Goal: Task Accomplishment & Management: Use online tool/utility

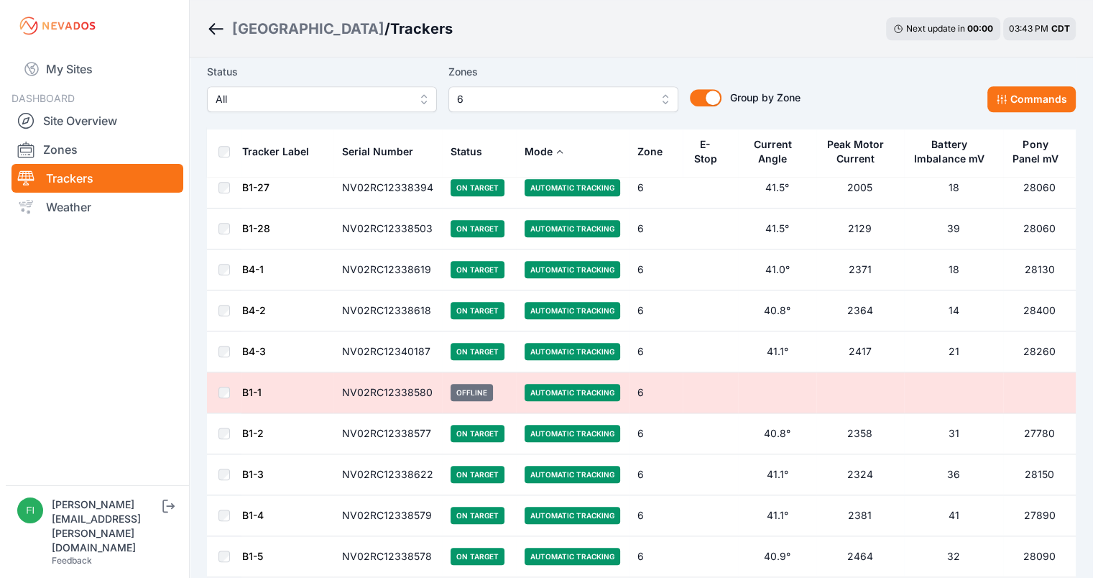
scroll to position [1207, 0]
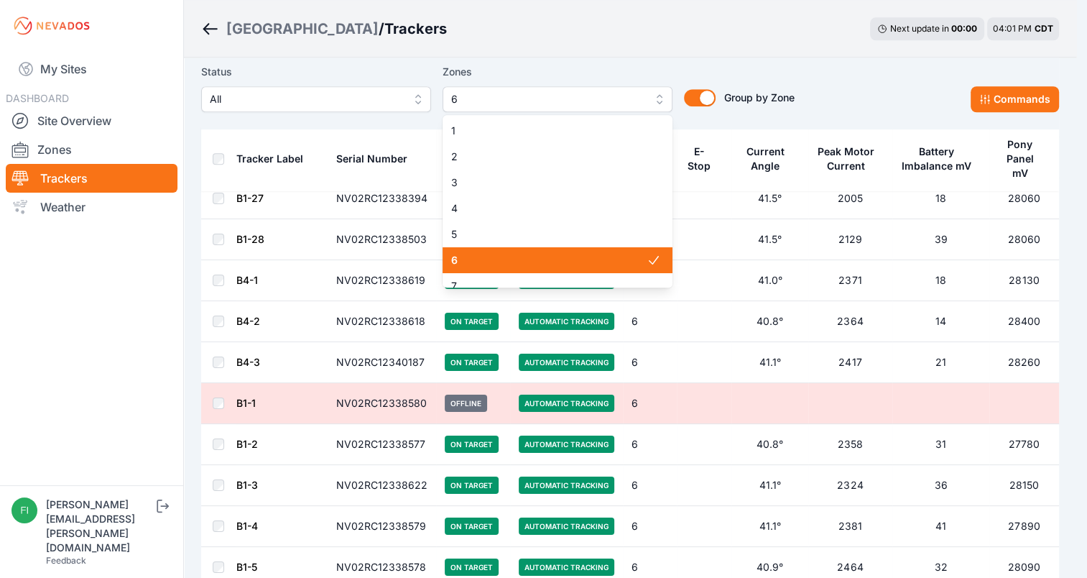
click at [620, 100] on span "6" at bounding box center [547, 99] width 193 height 17
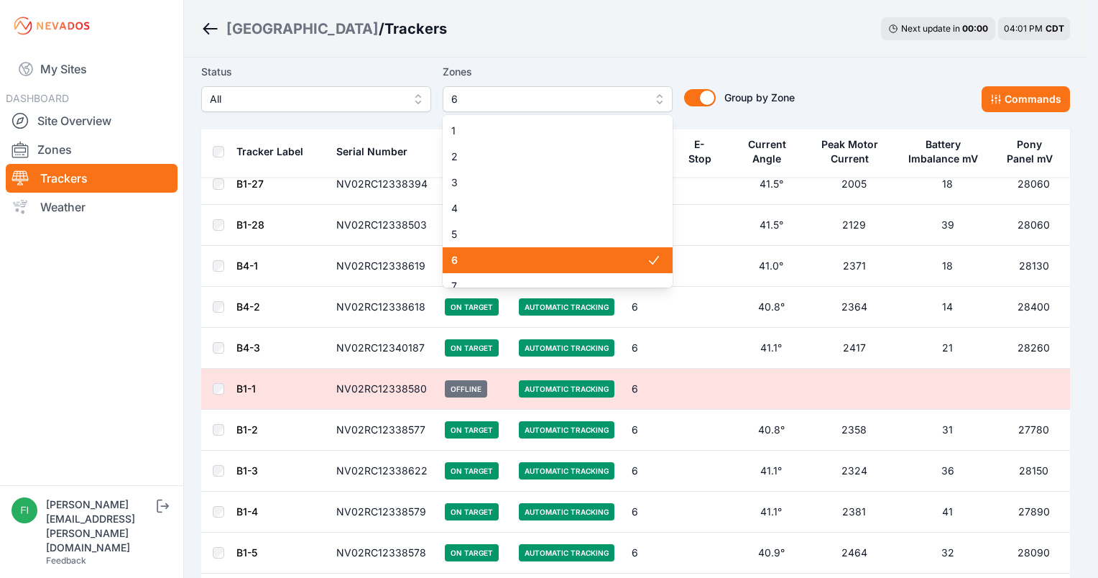
click at [618, 250] on div "6" at bounding box center [558, 260] width 230 height 26
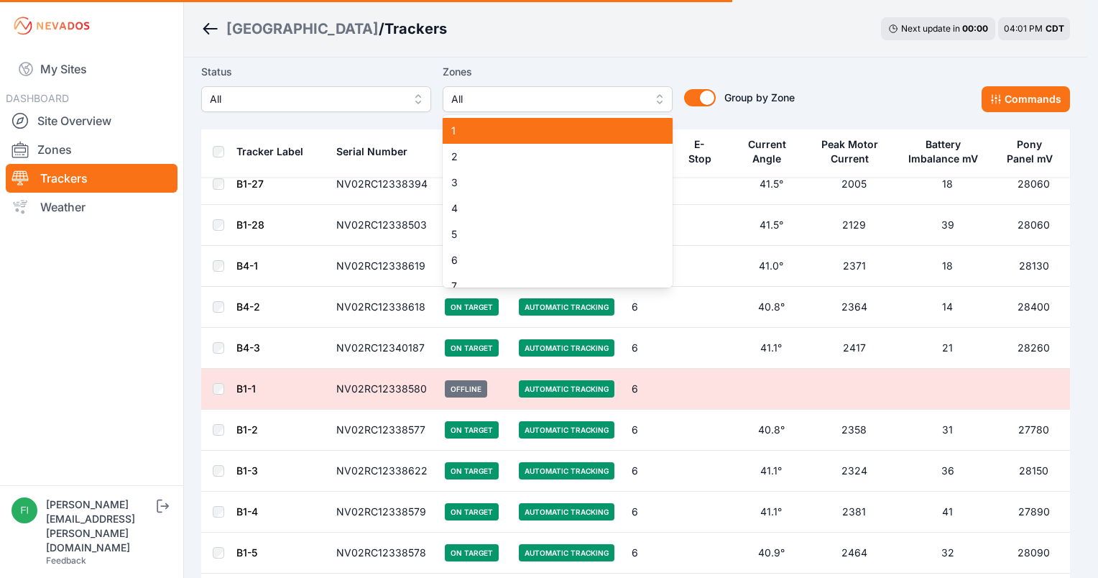
click at [581, 127] on span "1" at bounding box center [548, 131] width 195 height 14
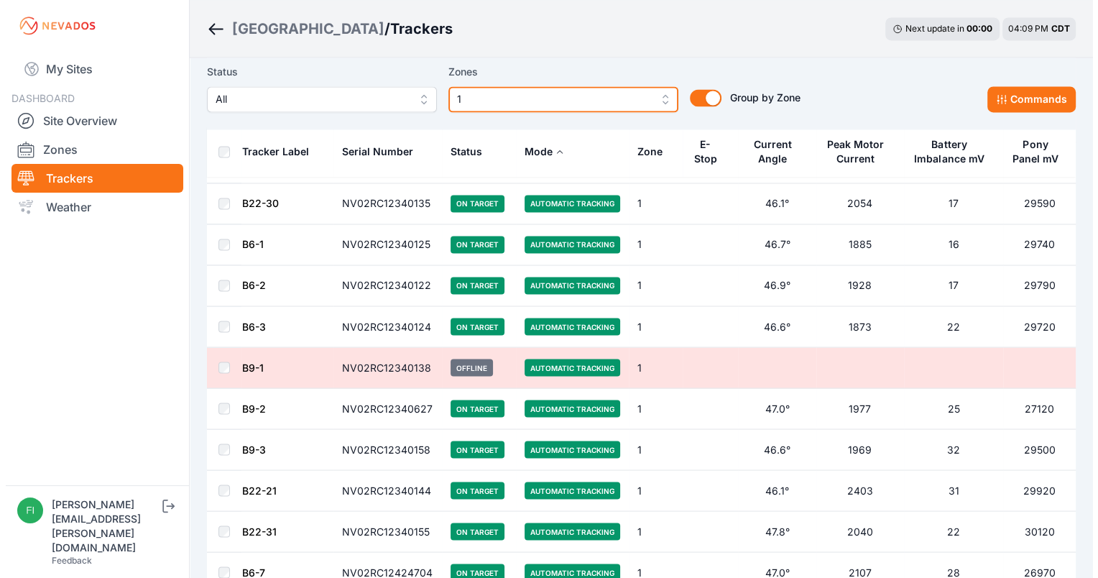
scroll to position [2408, 0]
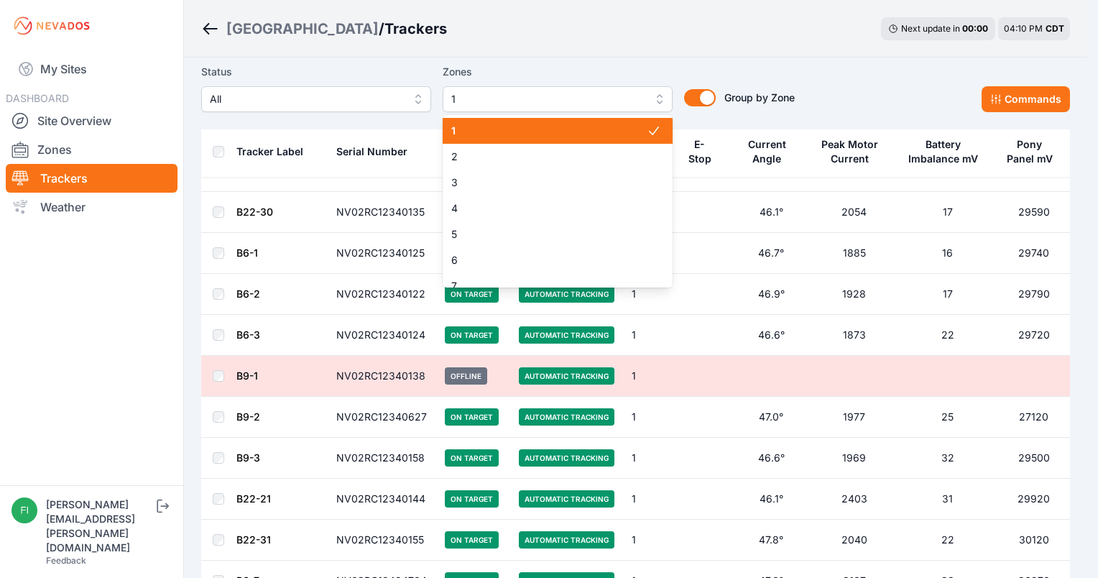
click at [660, 105] on button "1" at bounding box center [558, 99] width 230 height 26
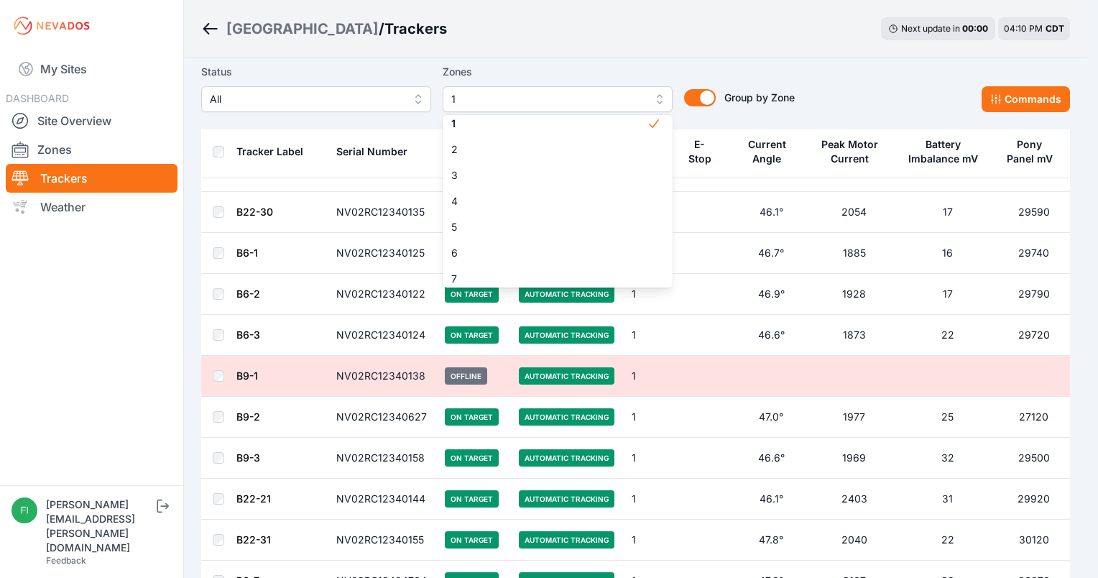
scroll to position [0, 0]
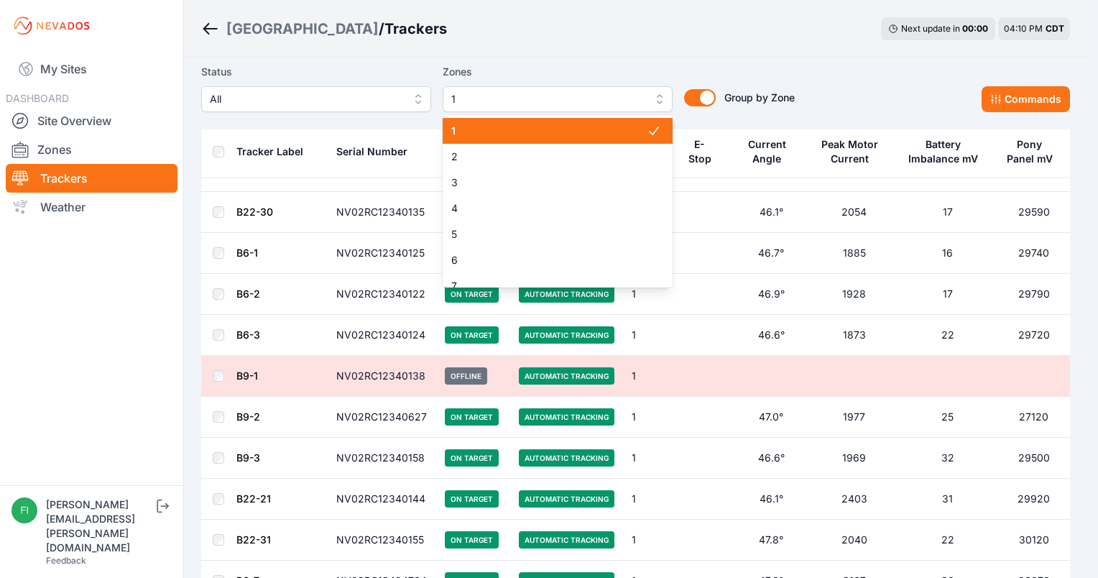
click at [647, 123] on span at bounding box center [660, 131] width 26 height 26
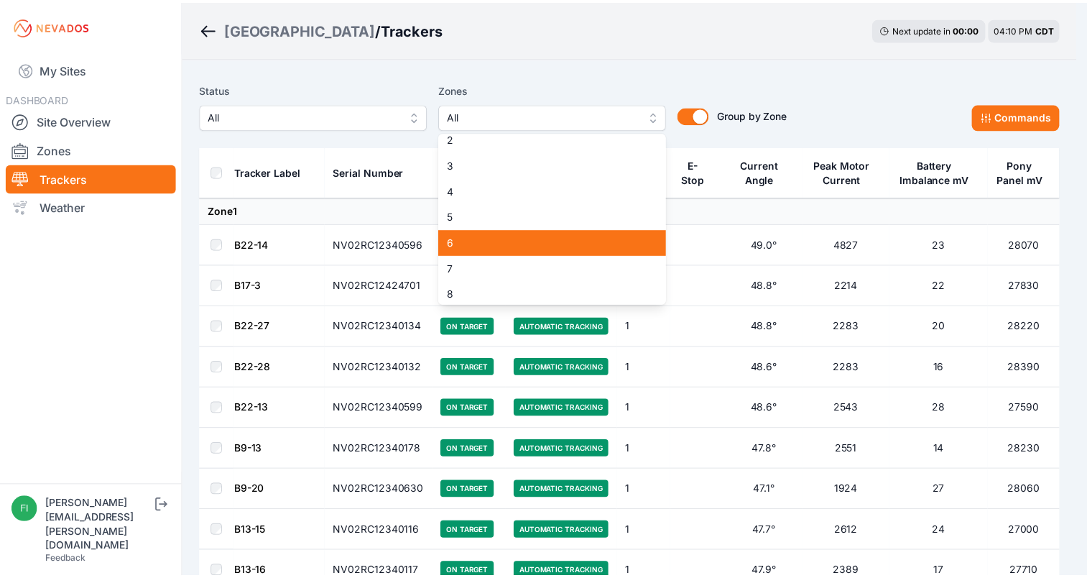
scroll to position [69, 0]
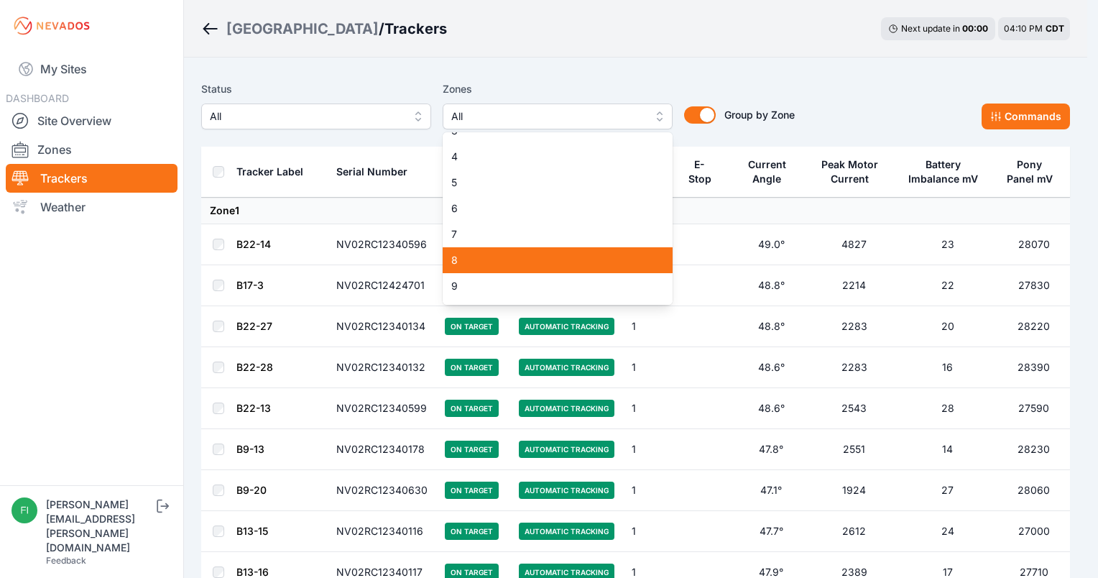
click at [589, 258] on span "8" at bounding box center [548, 260] width 195 height 14
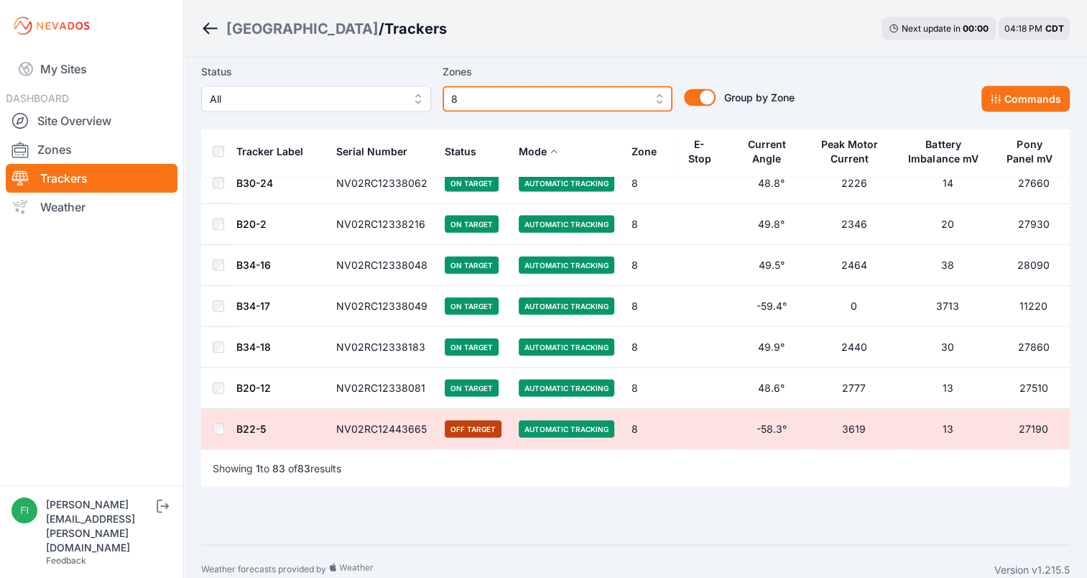
scroll to position [3178, 0]
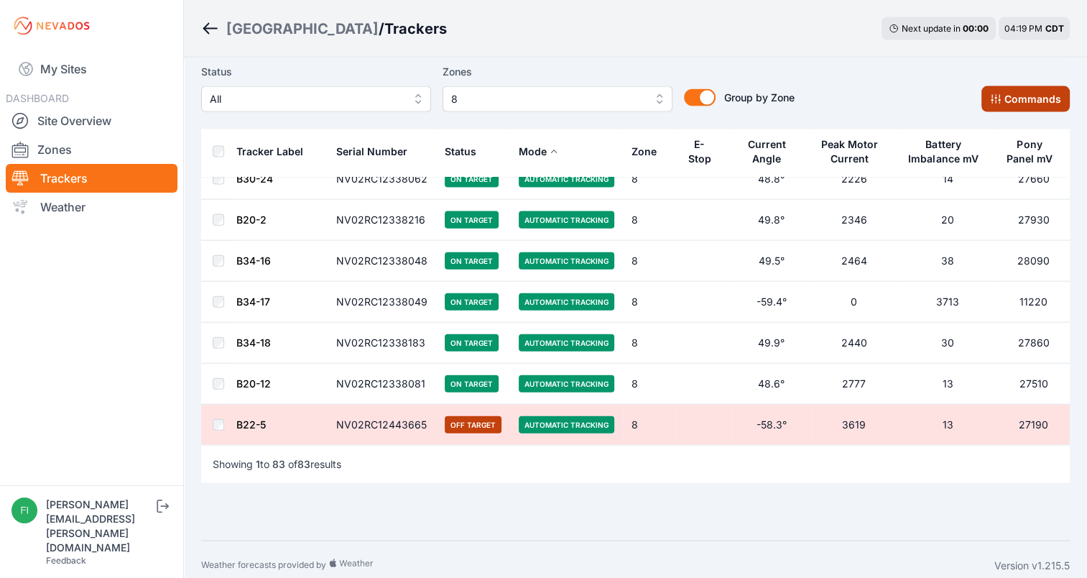
click at [1012, 91] on button "Commands" at bounding box center [1026, 99] width 88 height 26
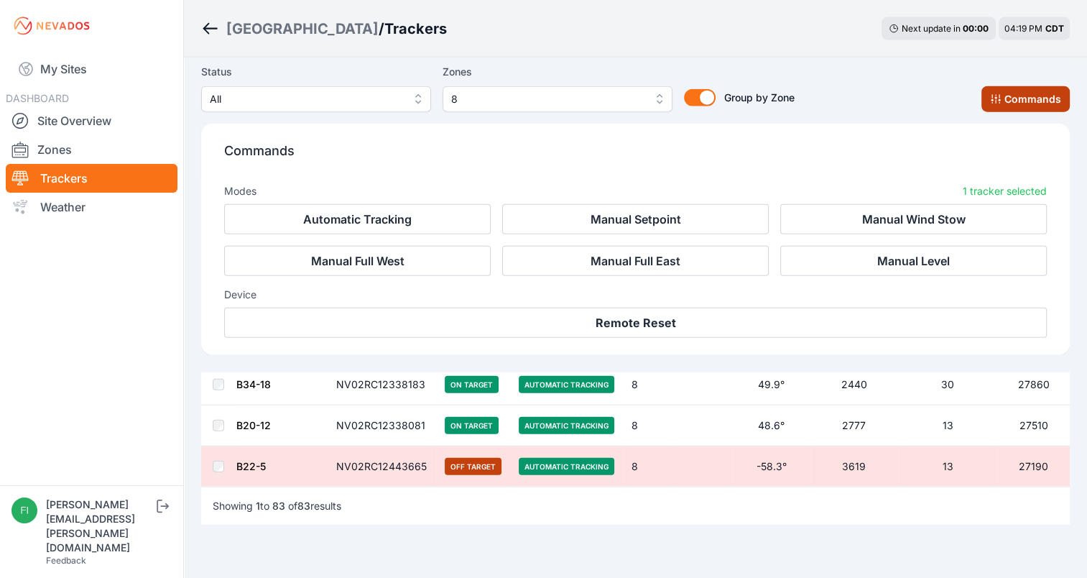
scroll to position [3421, 0]
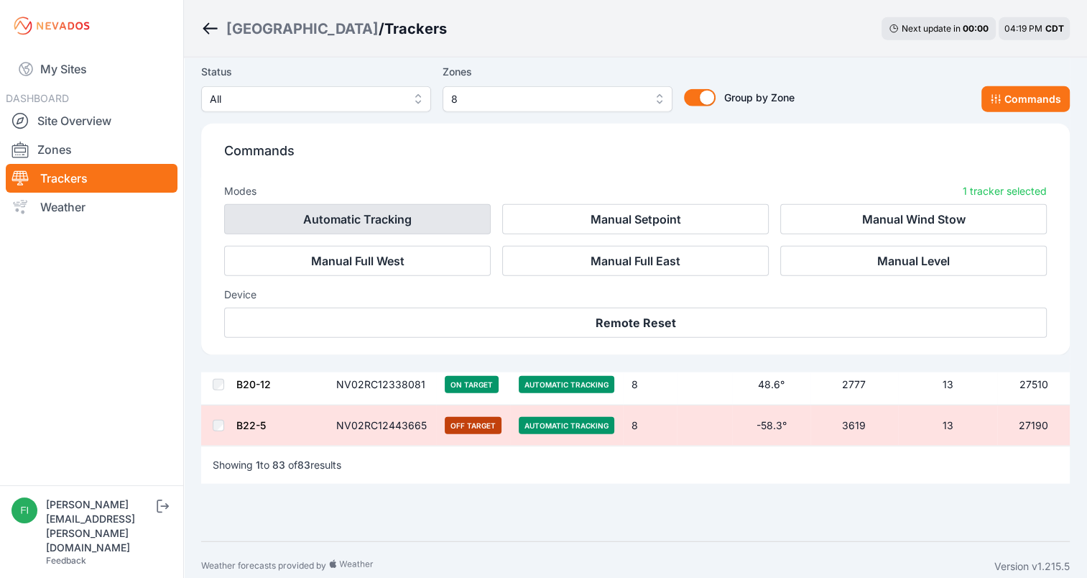
click at [399, 230] on button "Automatic Tracking" at bounding box center [357, 219] width 267 height 30
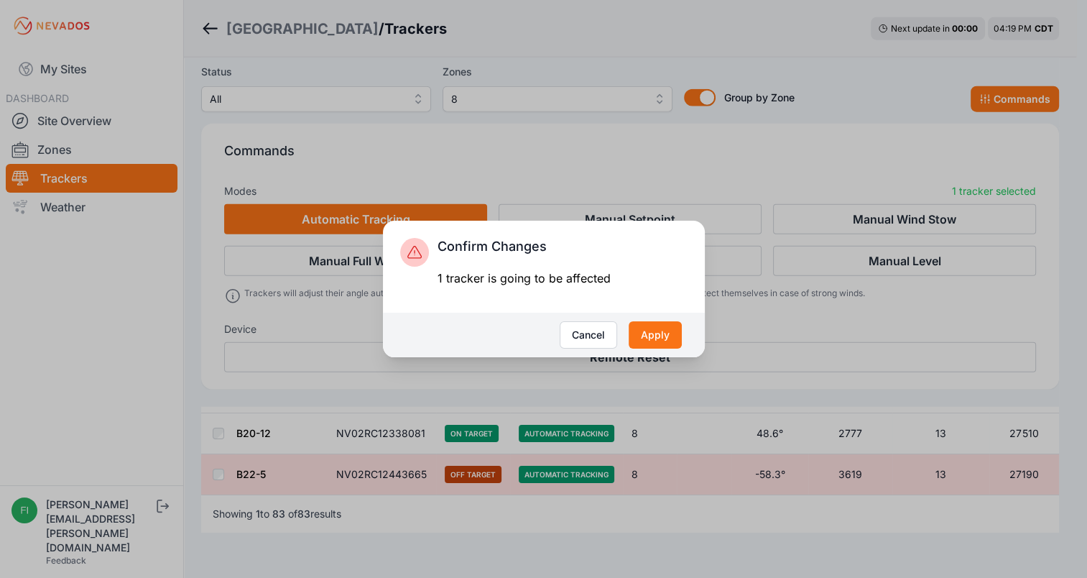
scroll to position [3455, 0]
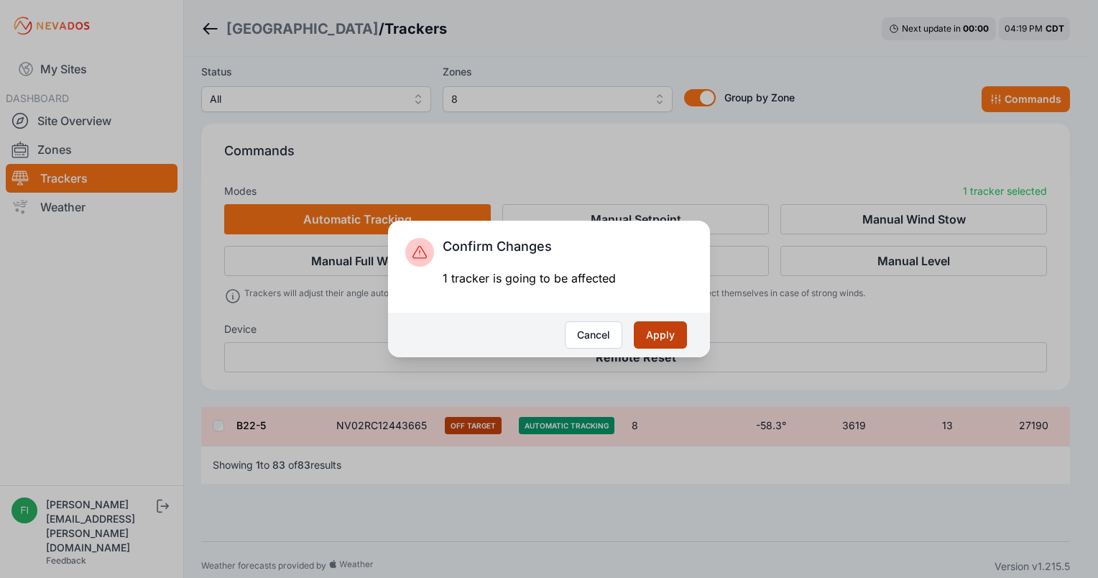
click at [658, 336] on button "Apply" at bounding box center [660, 334] width 53 height 27
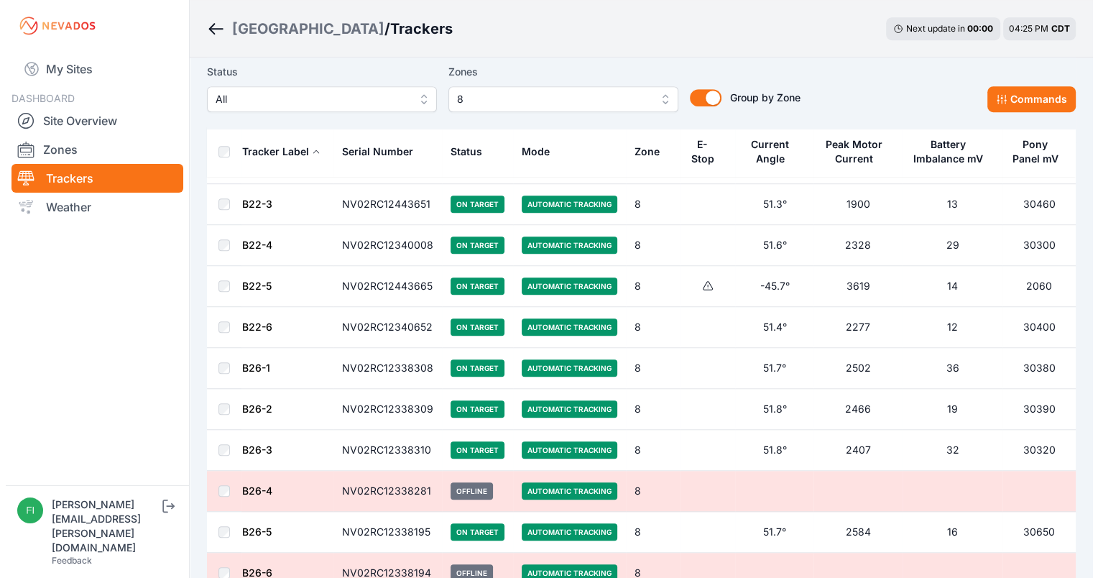
scroll to position [905, 0]
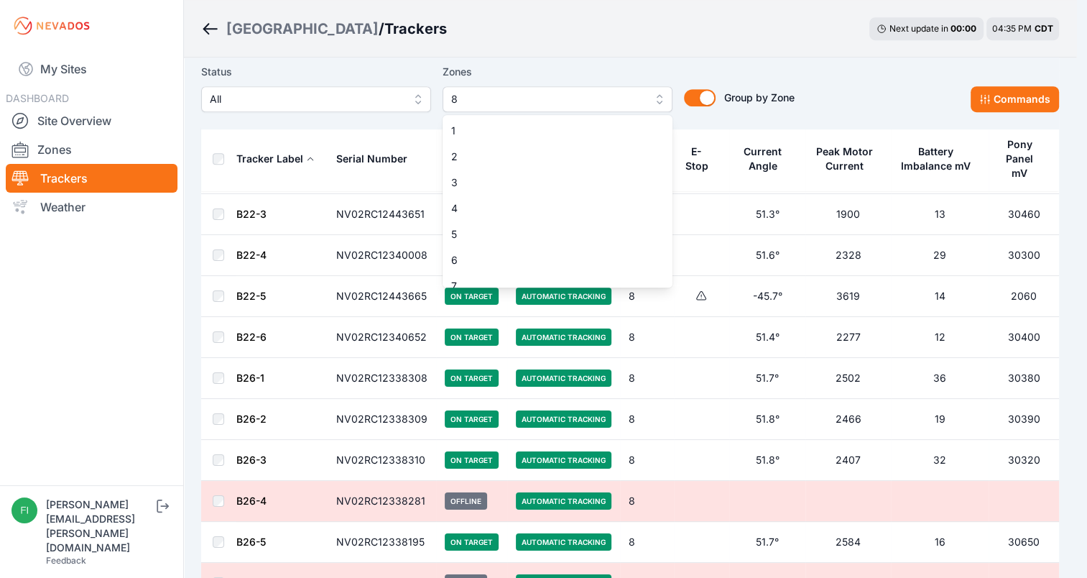
click at [599, 102] on span "8" at bounding box center [547, 99] width 193 height 17
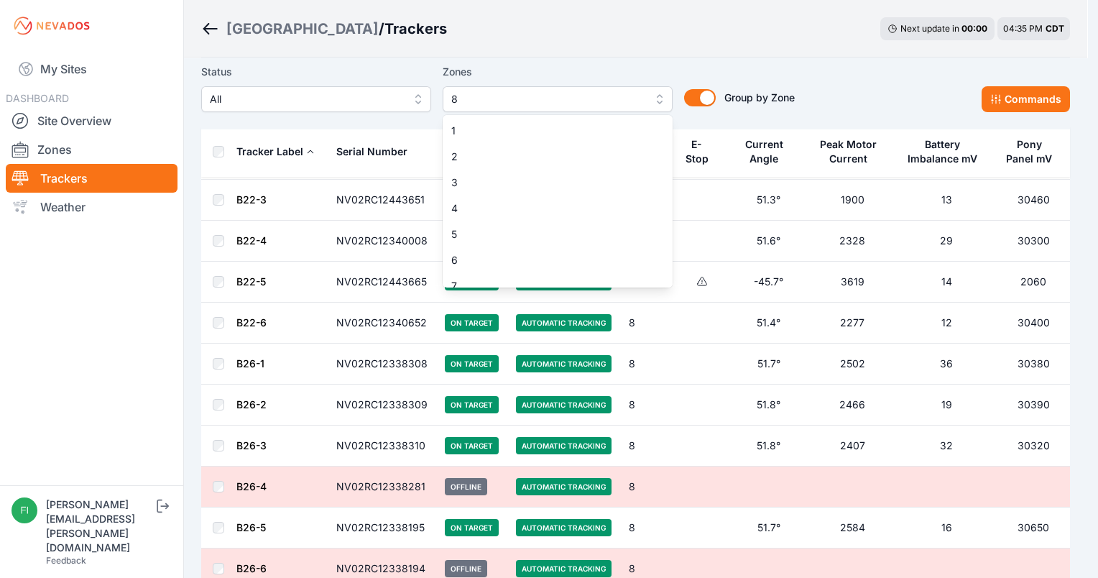
scroll to position [37, 0]
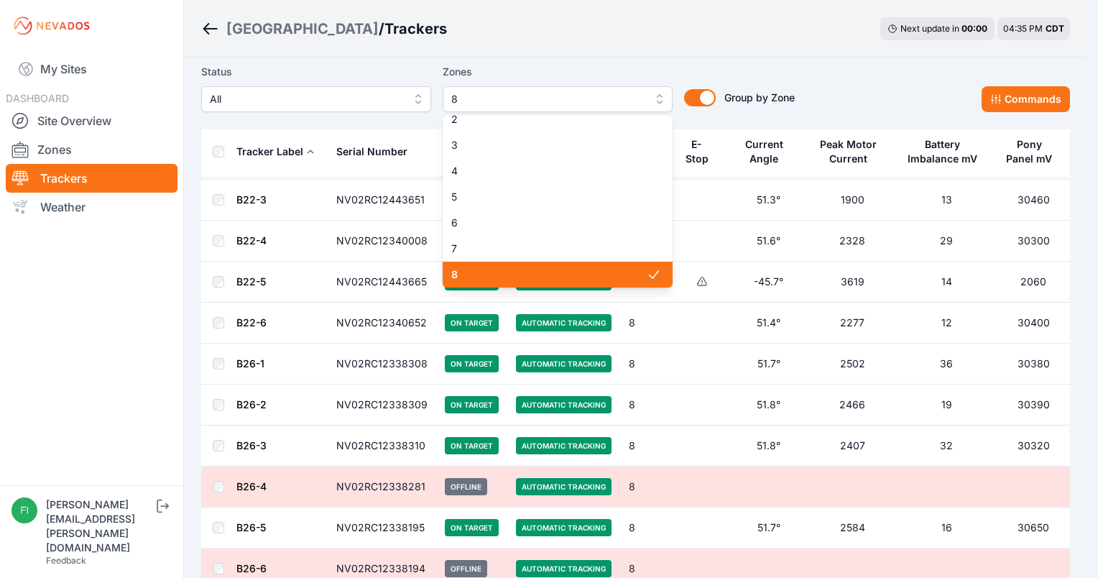
click at [551, 278] on span "8" at bounding box center [548, 274] width 195 height 14
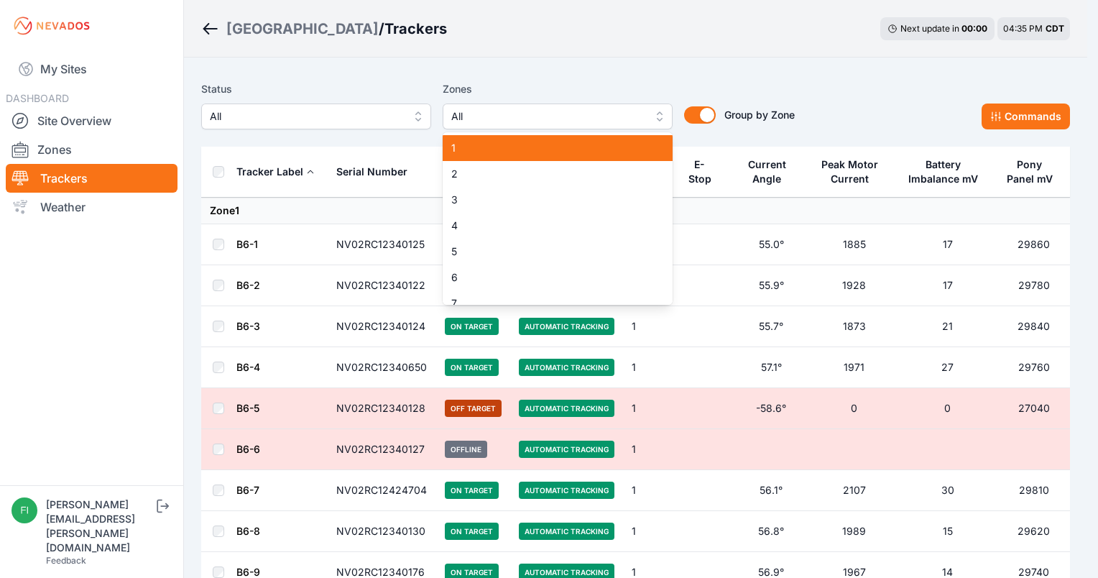
click at [594, 144] on span "1" at bounding box center [548, 148] width 195 height 14
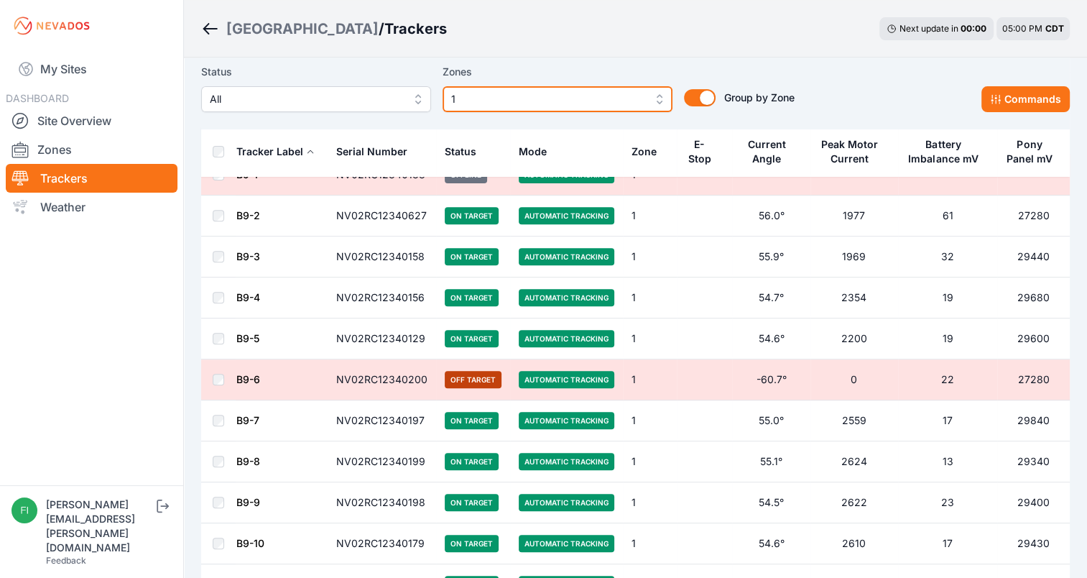
scroll to position [471, 0]
